Goal: Navigation & Orientation: Find specific page/section

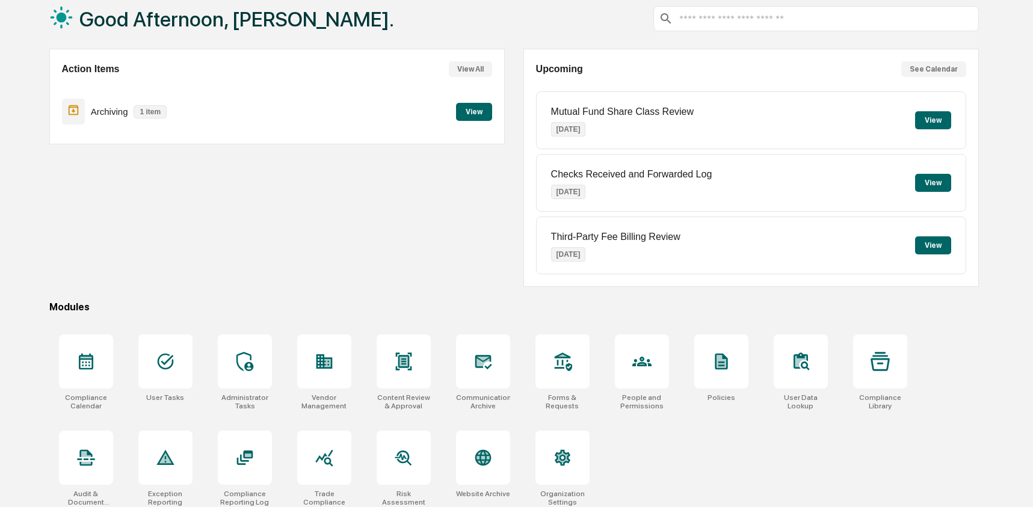
scroll to position [78, 0]
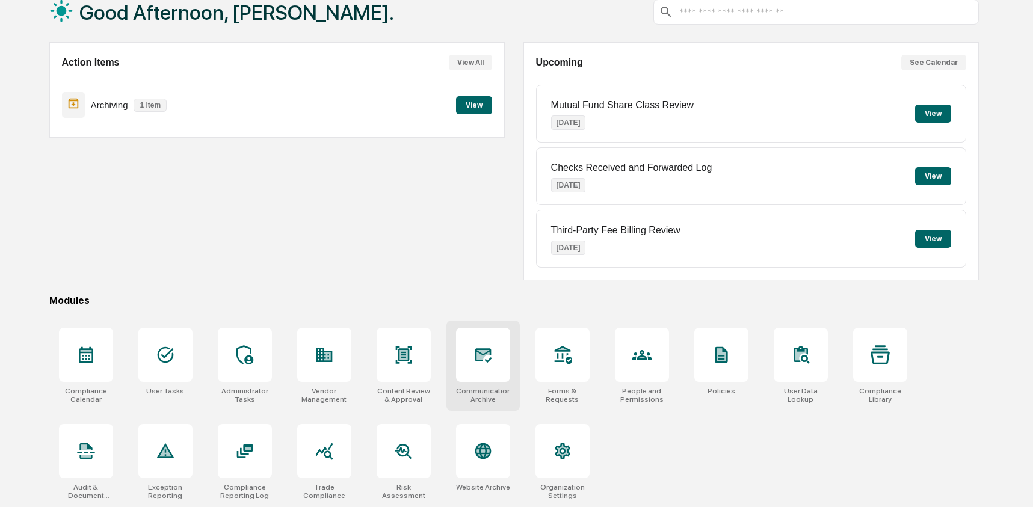
click at [505, 350] on div at bounding box center [483, 355] width 54 height 54
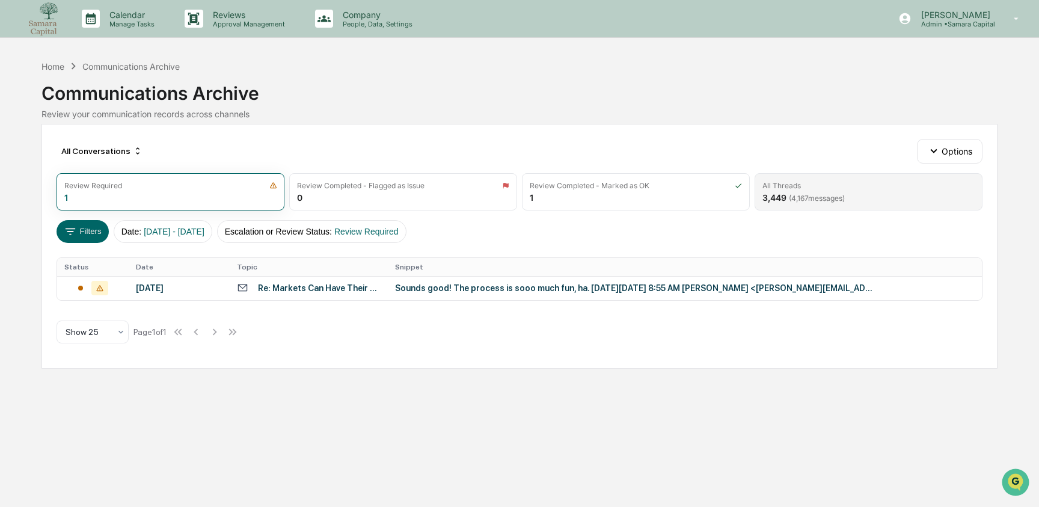
click at [852, 181] on div "All Threads" at bounding box center [869, 185] width 212 height 9
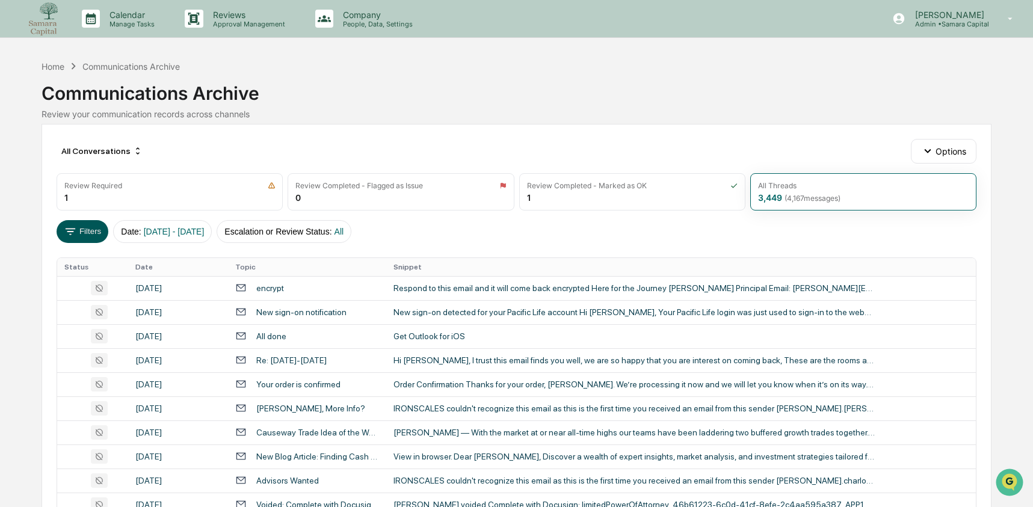
click at [70, 234] on icon at bounding box center [70, 231] width 10 height 7
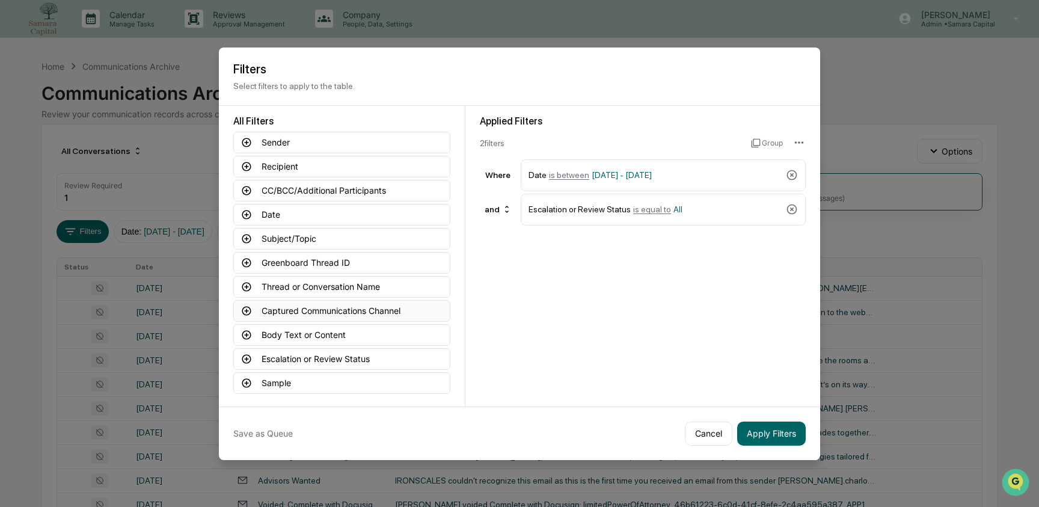
click at [313, 316] on button "Captured Communications Channel" at bounding box center [341, 311] width 217 height 22
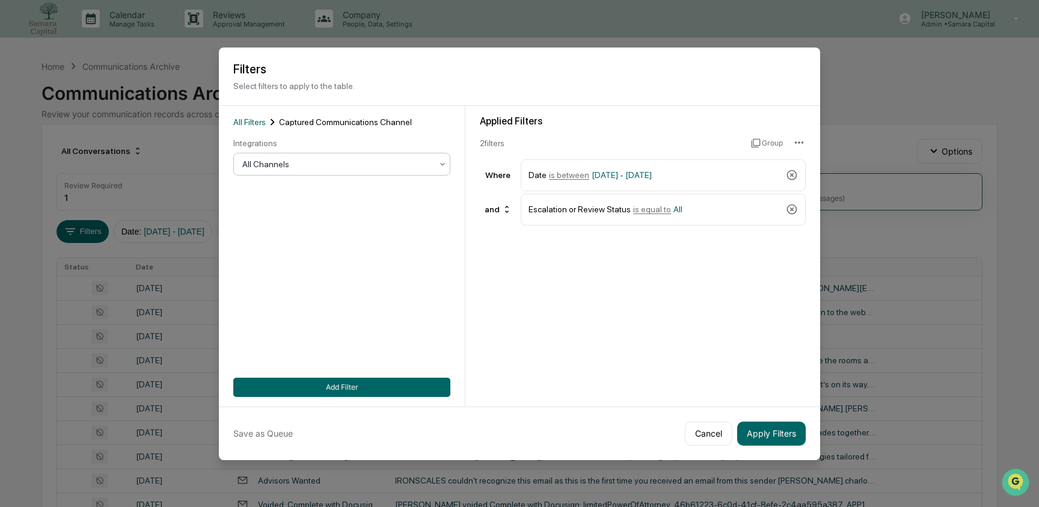
click at [309, 161] on div at bounding box center [336, 164] width 189 height 12
click at [510, 262] on div "Applied Filters 2 filter s Group Where Date is between [DATE] - [DATE] and Esca…" at bounding box center [642, 256] width 355 height 301
click at [719, 436] on button "Cancel" at bounding box center [709, 434] width 48 height 24
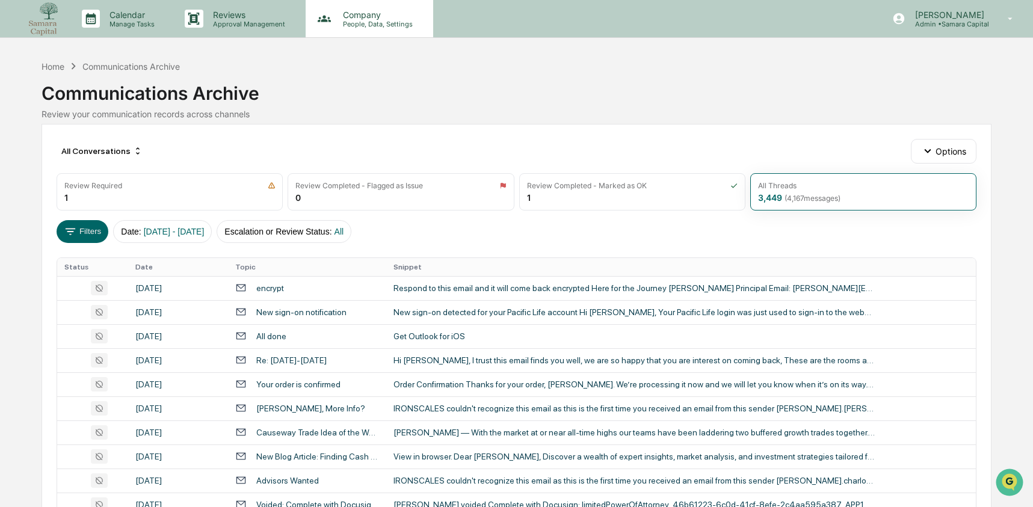
click at [357, 32] on div "Company People, Data, Settings" at bounding box center [369, 18] width 127 height 37
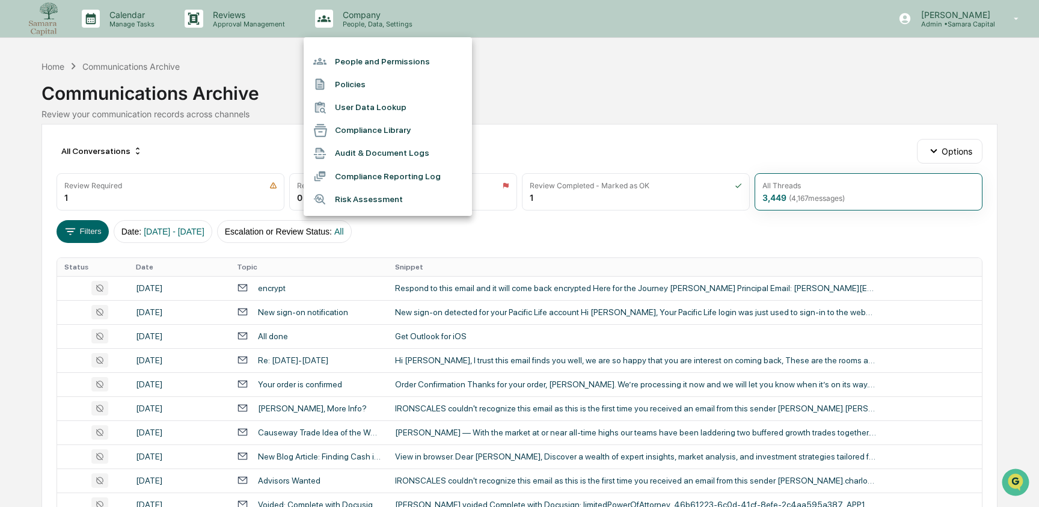
click at [376, 106] on li "User Data Lookup" at bounding box center [388, 107] width 168 height 23
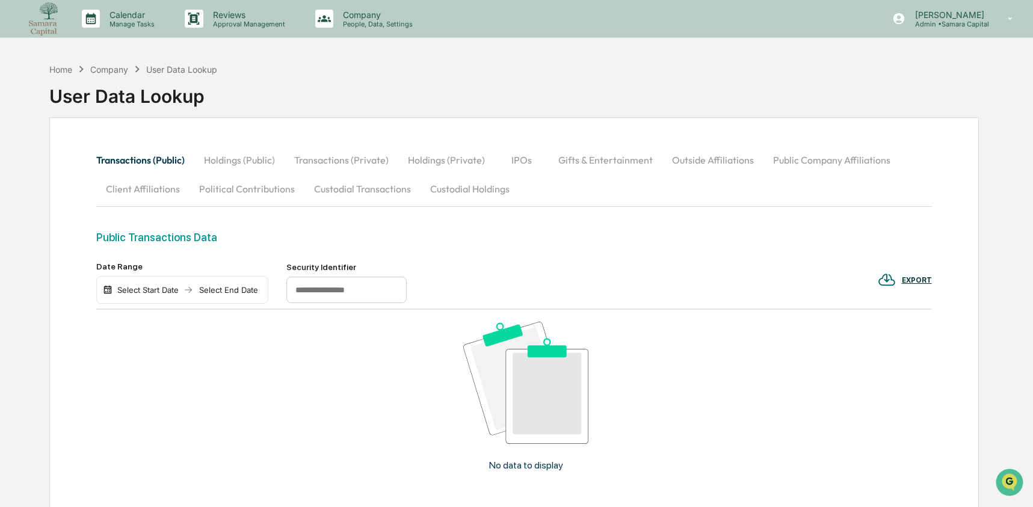
click at [447, 188] on button "Custodial Holdings" at bounding box center [469, 188] width 99 height 29
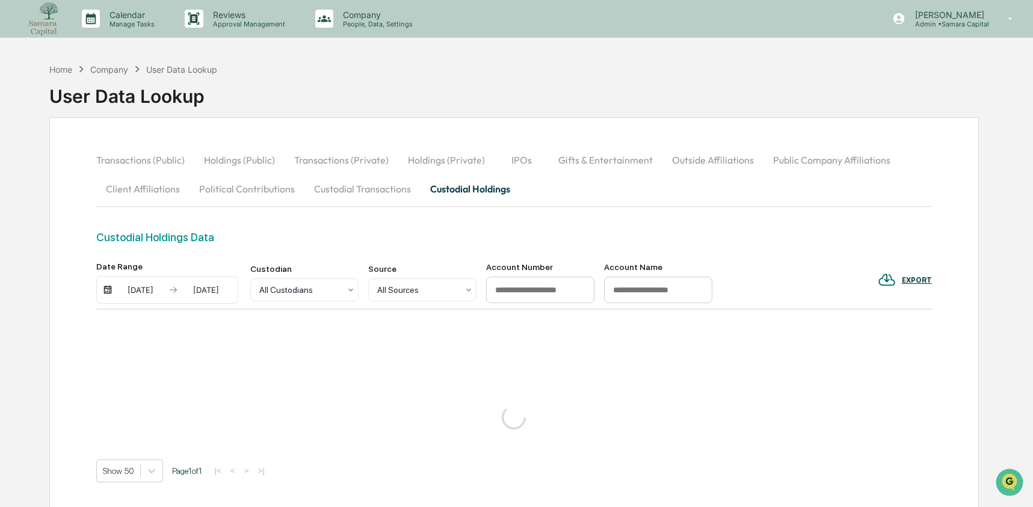
click at [143, 285] on div "[DATE]" at bounding box center [140, 290] width 51 height 10
click at [168, 361] on button "1" at bounding box center [164, 364] width 22 height 22
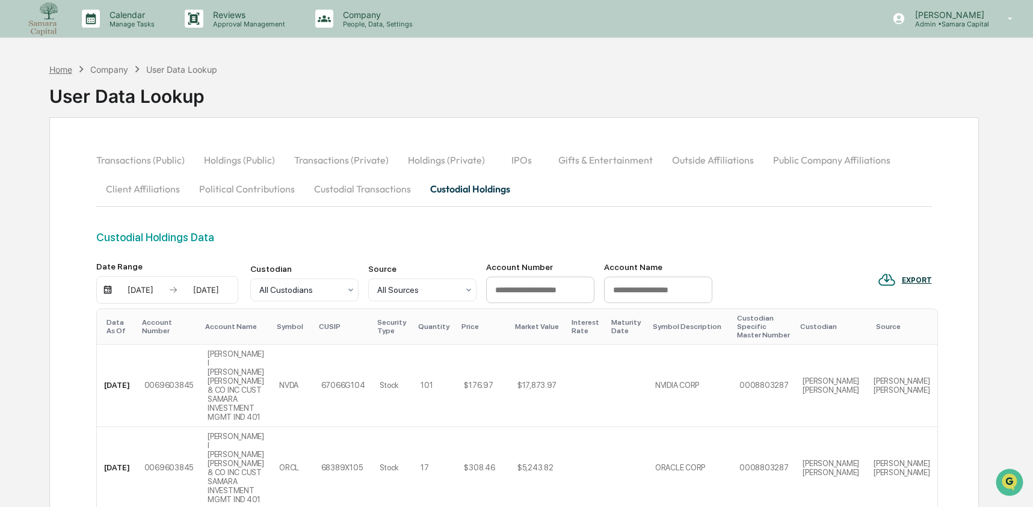
click at [68, 68] on div "Home" at bounding box center [60, 69] width 23 height 10
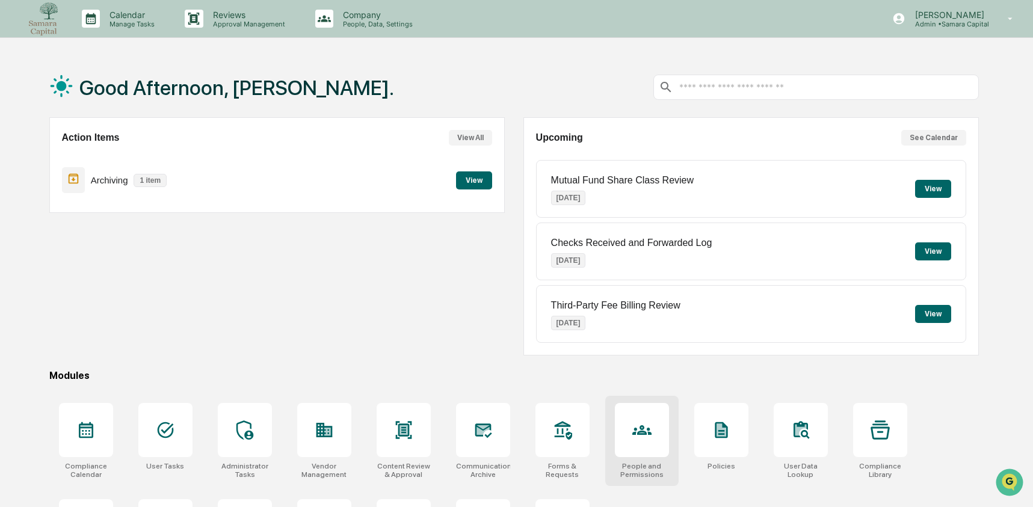
click at [638, 429] on icon at bounding box center [641, 429] width 19 height 19
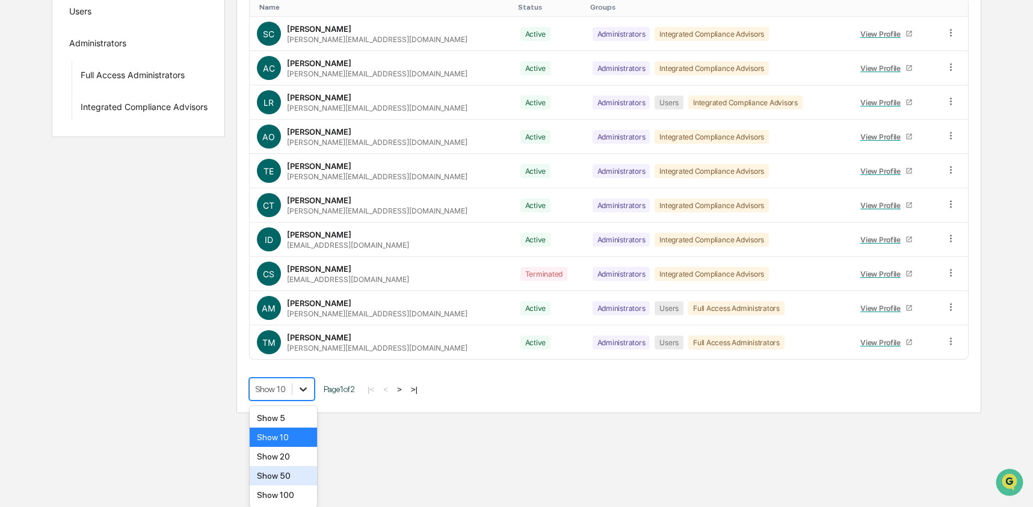
click at [312, 413] on body "Calendar Manage Tasks Reviews Approval Management Company People, Data, Setting…" at bounding box center [516, 99] width 1033 height 628
click at [307, 478] on div "Show 50" at bounding box center [284, 475] width 68 height 19
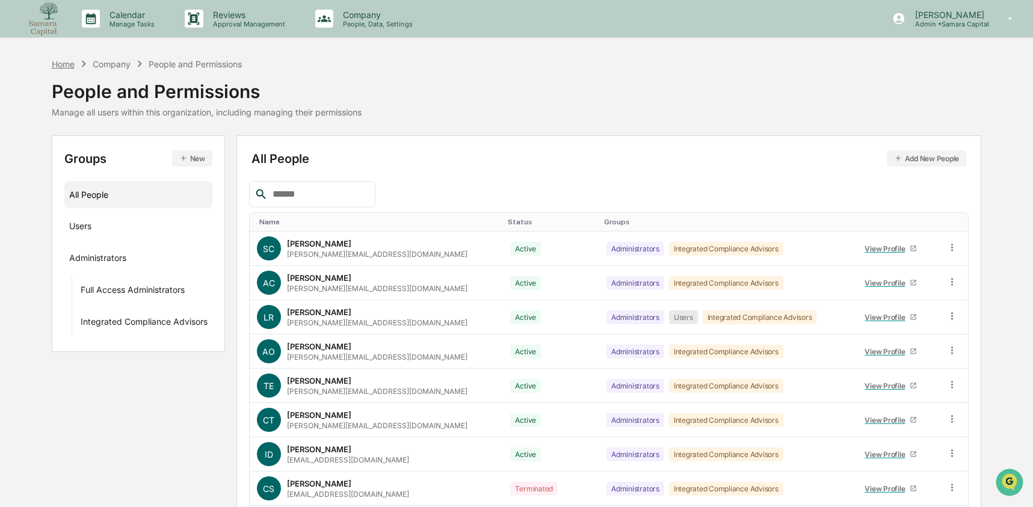
click at [67, 63] on div "Home" at bounding box center [63, 64] width 23 height 10
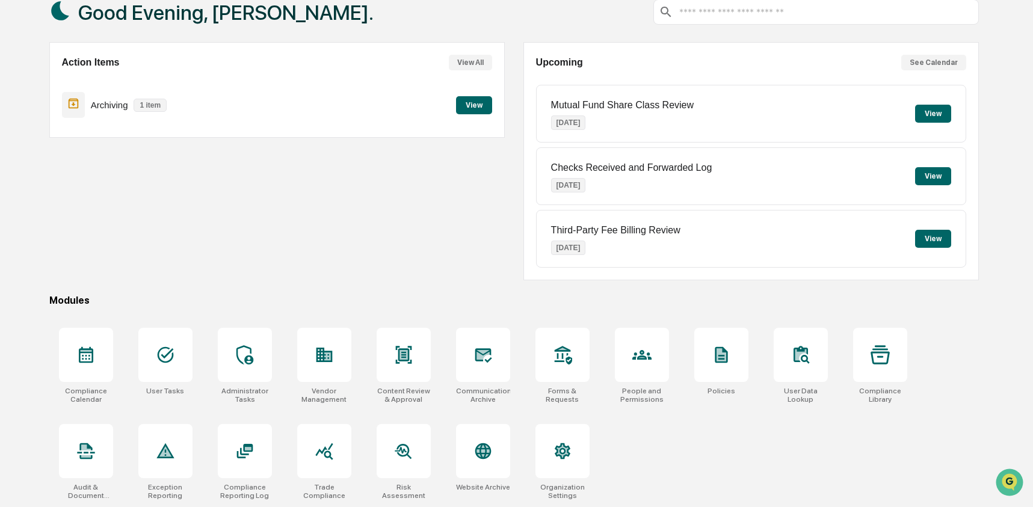
scroll to position [78, 0]
click at [165, 356] on icon at bounding box center [165, 354] width 19 height 19
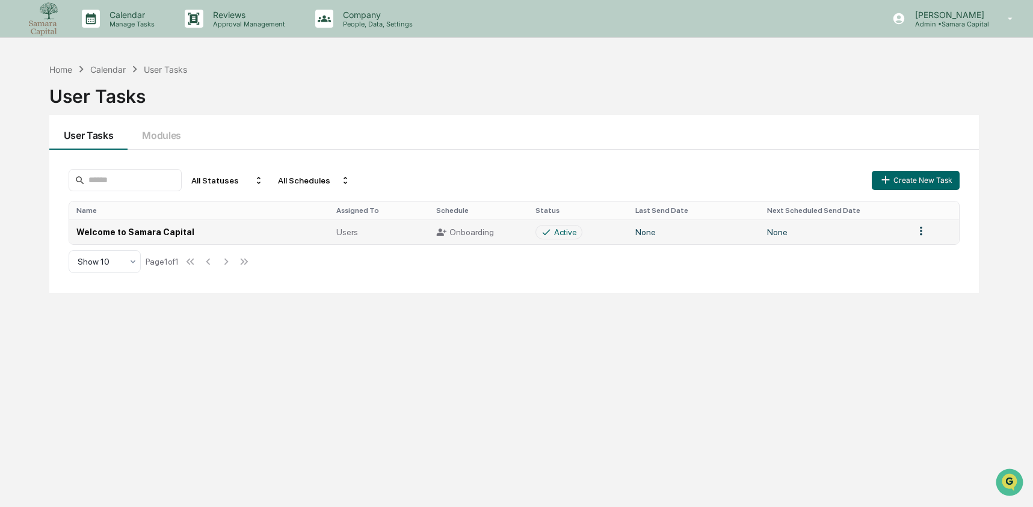
click at [184, 223] on td "Welcome to Samara Capital" at bounding box center [199, 232] width 260 height 25
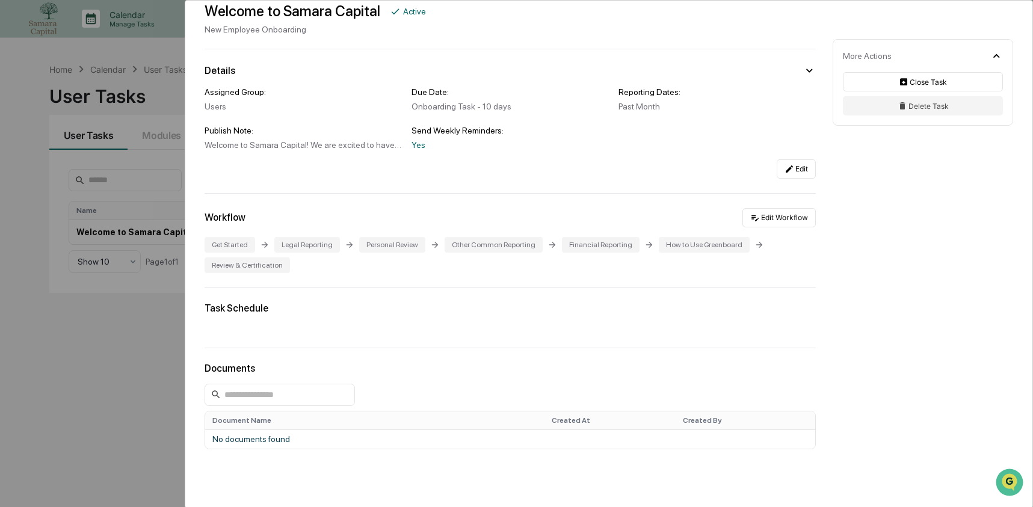
scroll to position [29, 0]
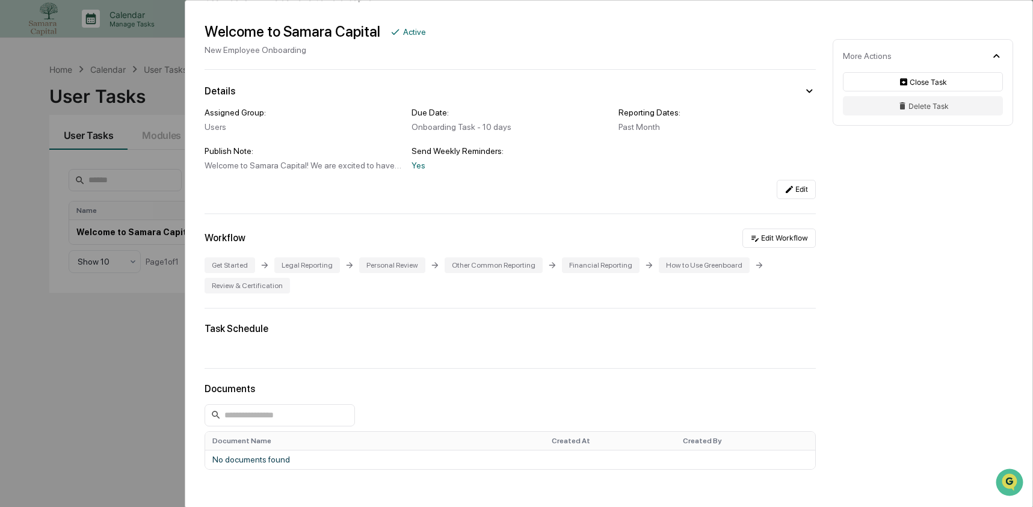
click at [67, 185] on div "User Tasks Welcome to Samara Capital Welcome to Samara Capital Active New Emplo…" at bounding box center [516, 253] width 1033 height 507
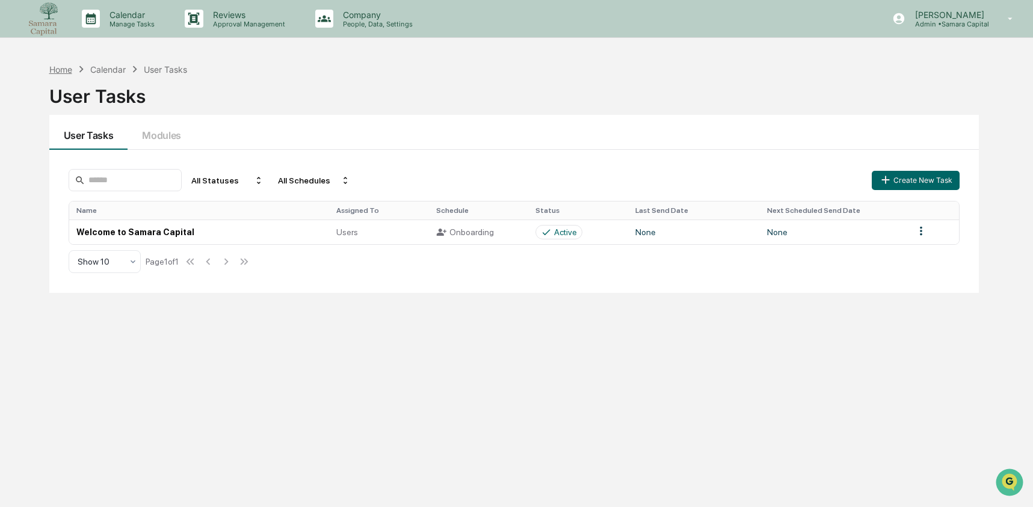
click at [54, 67] on div "Home" at bounding box center [60, 69] width 23 height 10
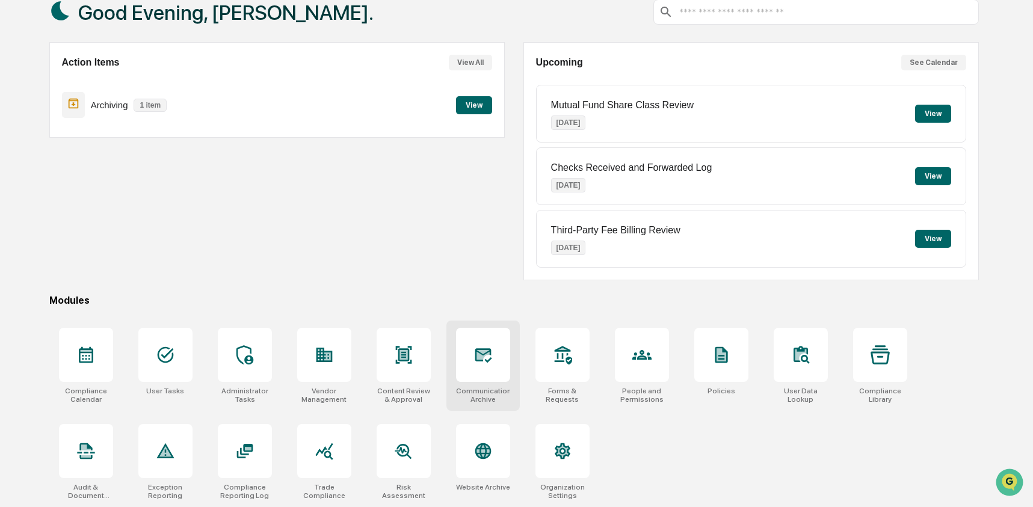
scroll to position [78, 0]
click at [484, 470] on div at bounding box center [483, 451] width 54 height 54
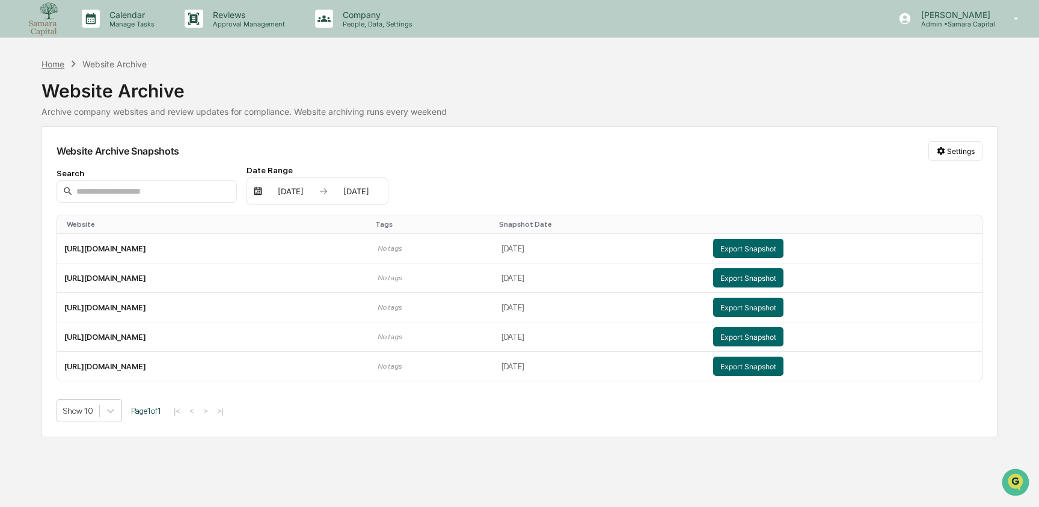
click at [45, 64] on div "Home" at bounding box center [52, 64] width 23 height 10
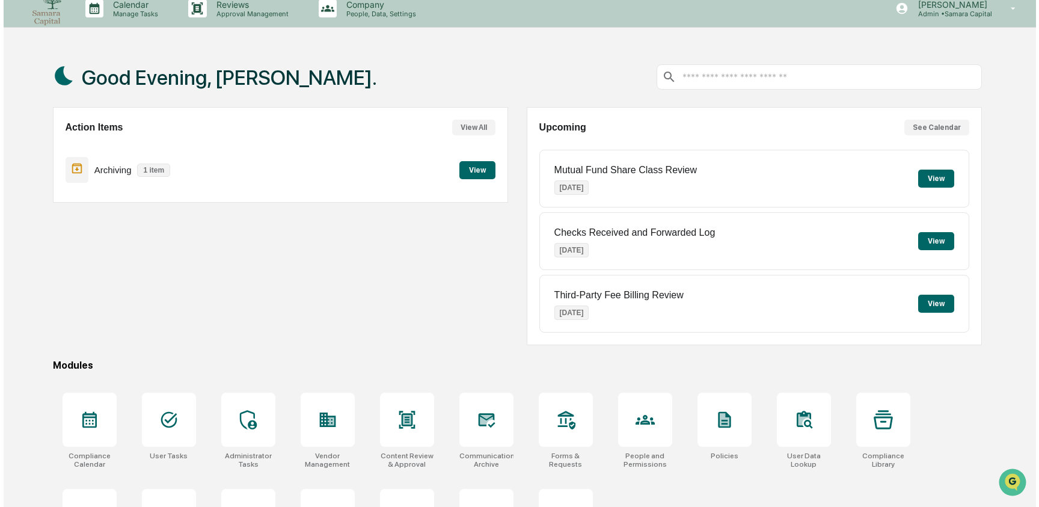
scroll to position [12, 0]
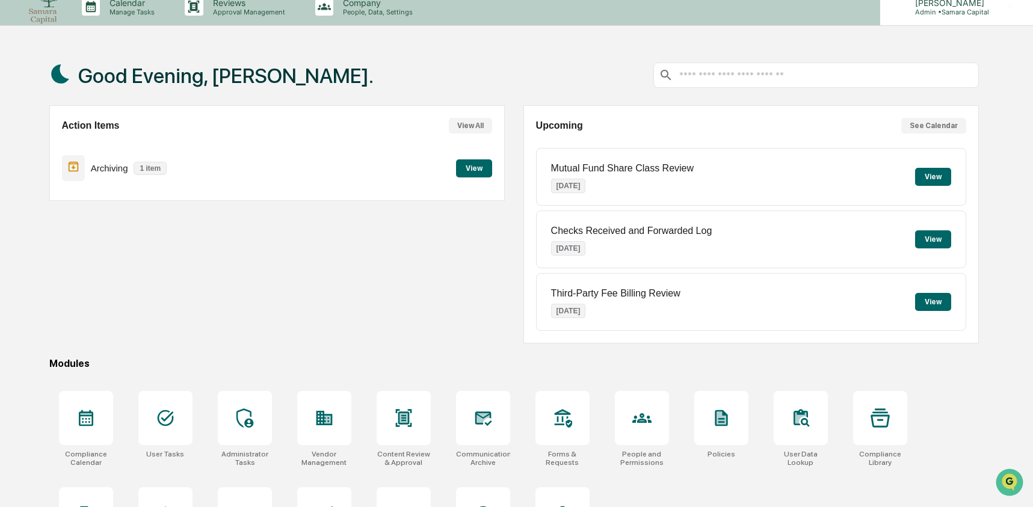
click at [935, 16] on div "[PERSON_NAME] Admin • Samara Capital" at bounding box center [956, 6] width 153 height 37
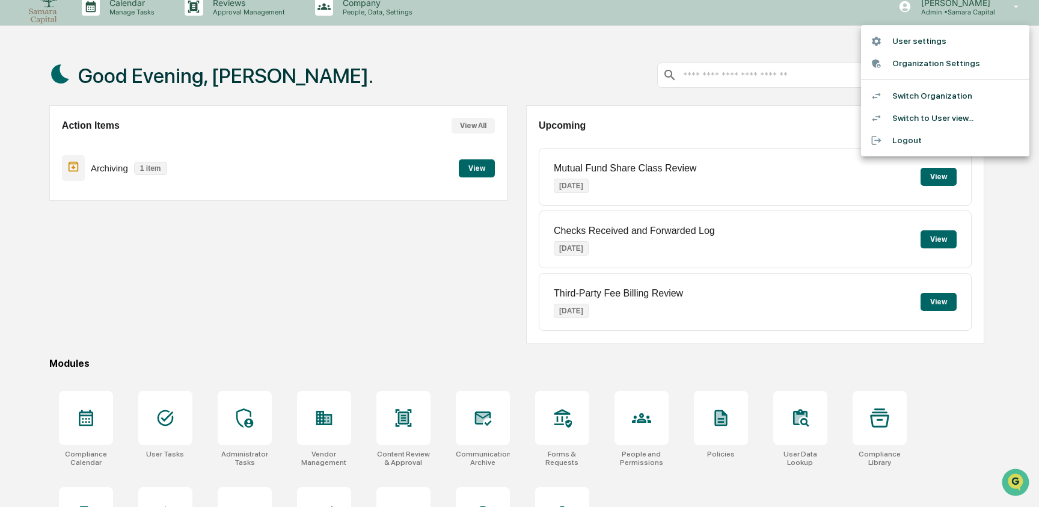
click at [930, 102] on li "Switch Organization" at bounding box center [945, 96] width 168 height 22
